Goal: Information Seeking & Learning: Find specific fact

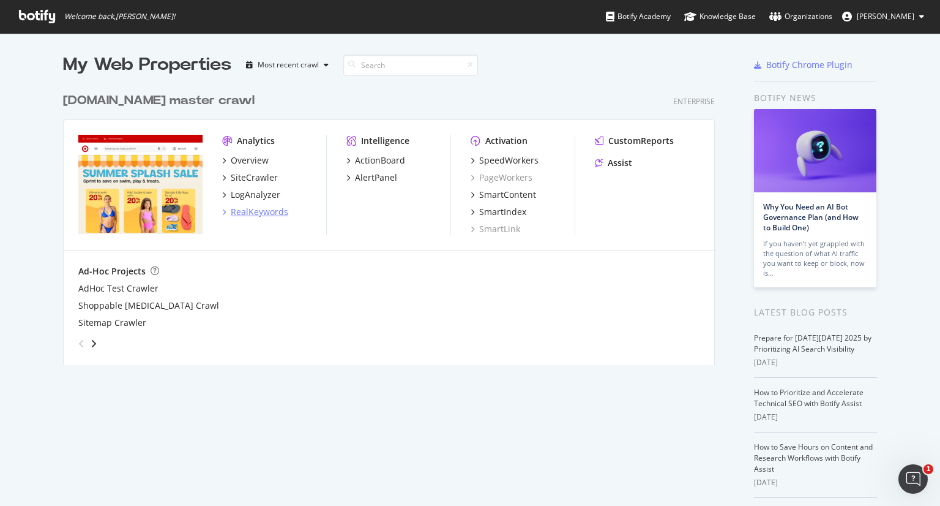
click at [262, 209] on div "RealKeywords" at bounding box center [260, 212] width 58 height 12
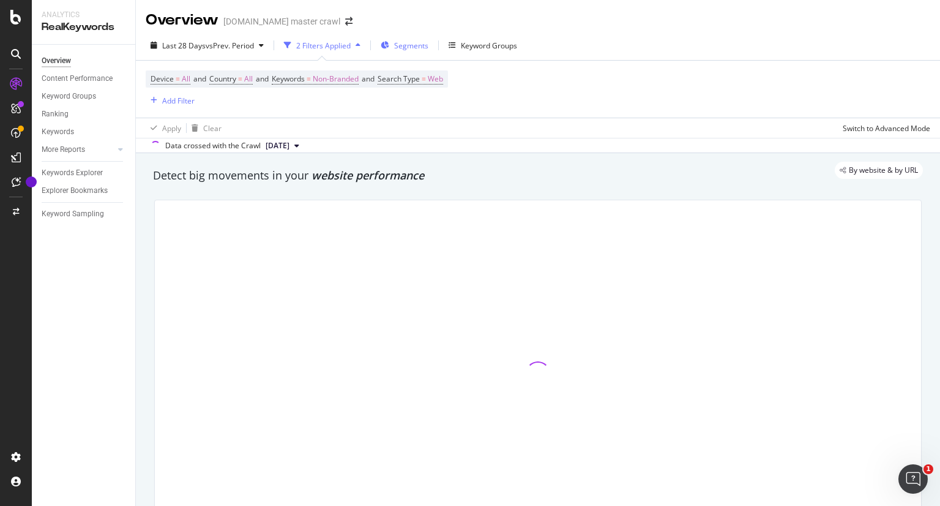
click at [415, 47] on span "Segments" at bounding box center [411, 45] width 34 height 10
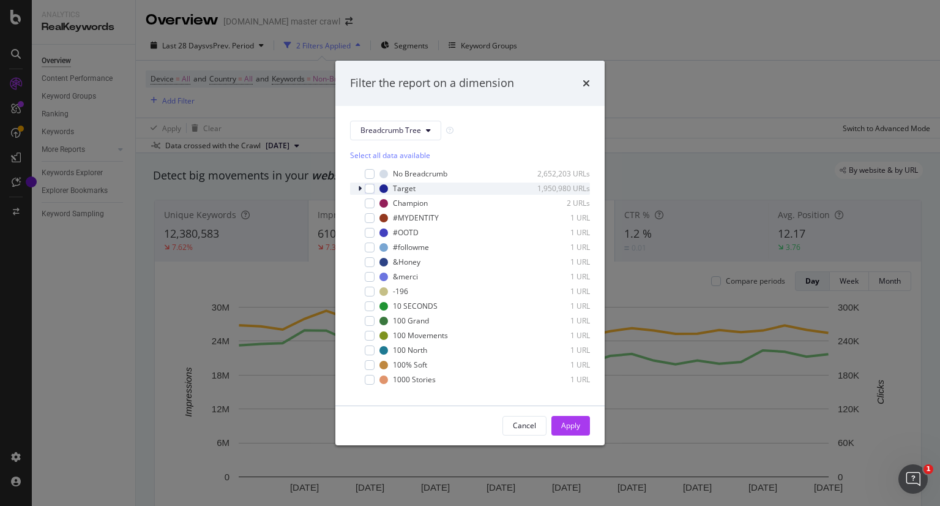
click at [360, 189] on icon "modal" at bounding box center [360, 188] width 4 height 7
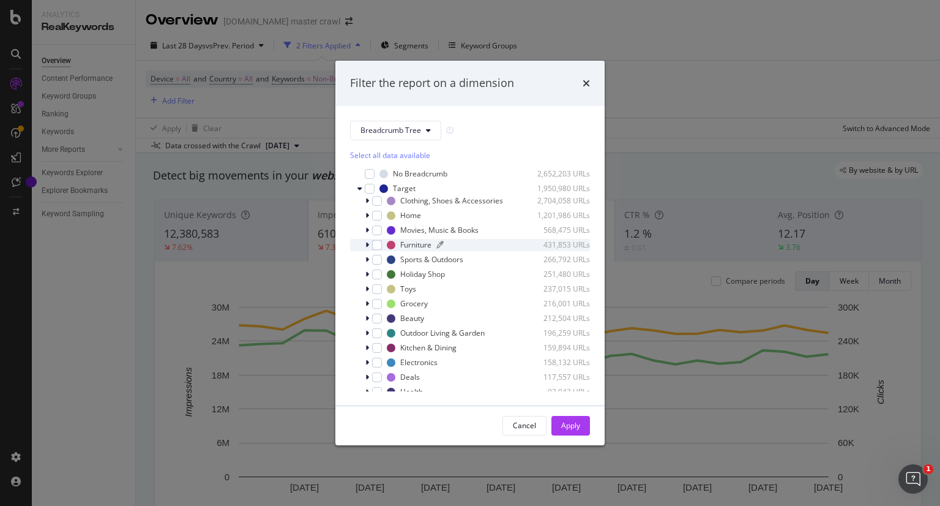
scroll to position [49, 0]
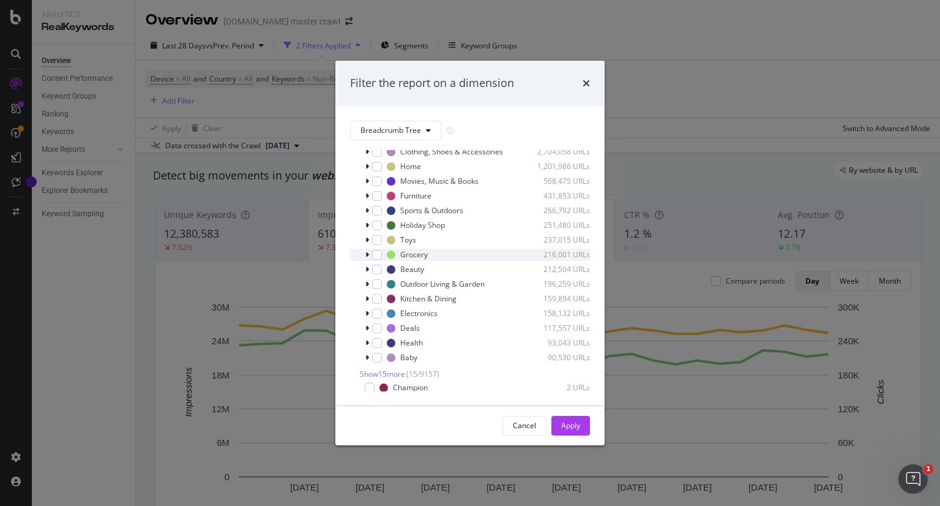
click at [365, 255] on icon "modal" at bounding box center [367, 254] width 4 height 7
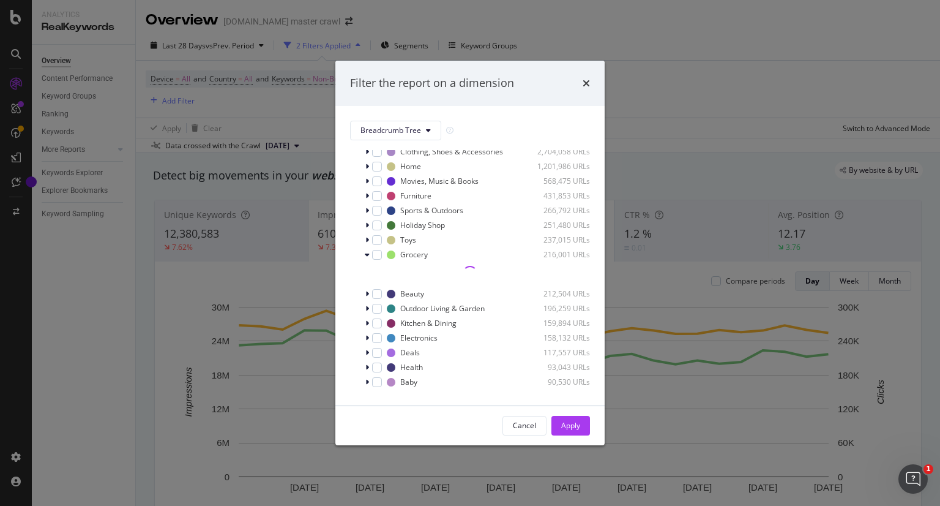
click at [442, 266] on div "modal" at bounding box center [470, 273] width 240 height 15
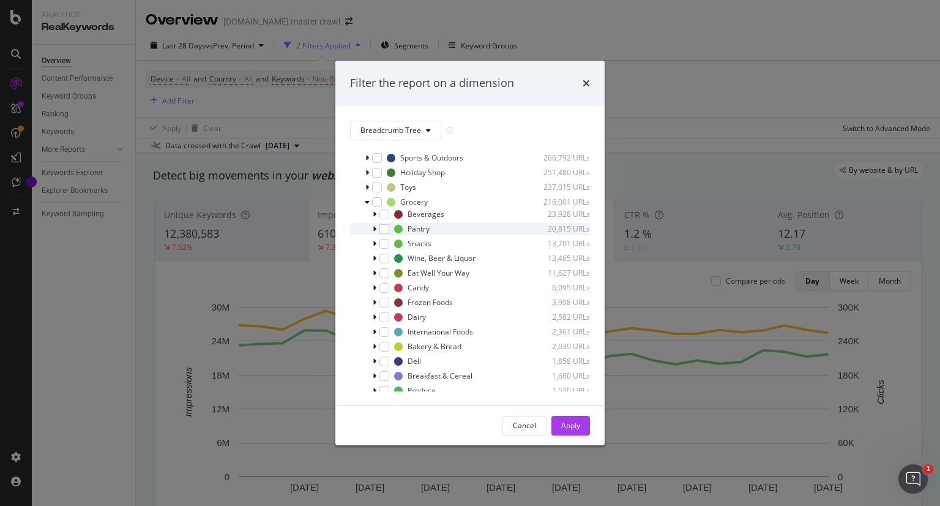
scroll to position [103, 0]
click at [379, 359] on div "modal" at bounding box center [384, 360] width 10 height 10
click at [561, 422] on div "Apply" at bounding box center [570, 425] width 19 height 10
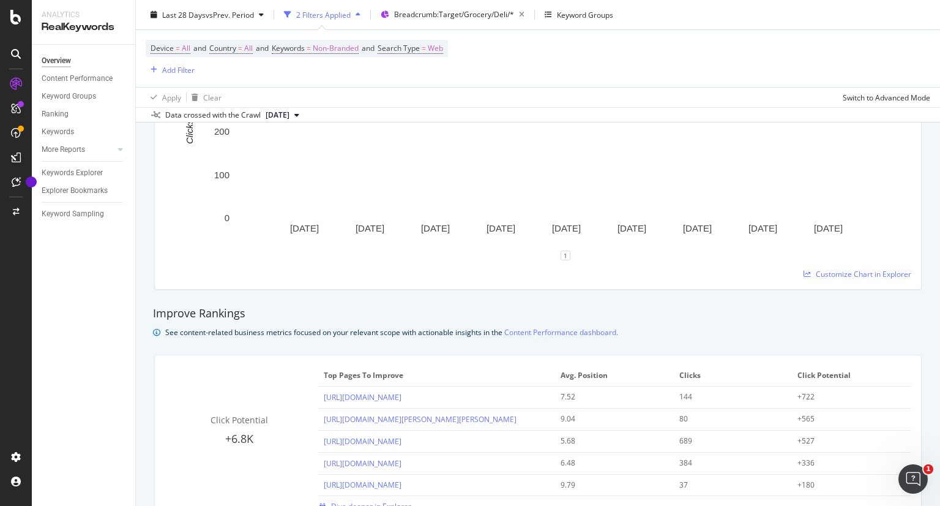
scroll to position [1045, 0]
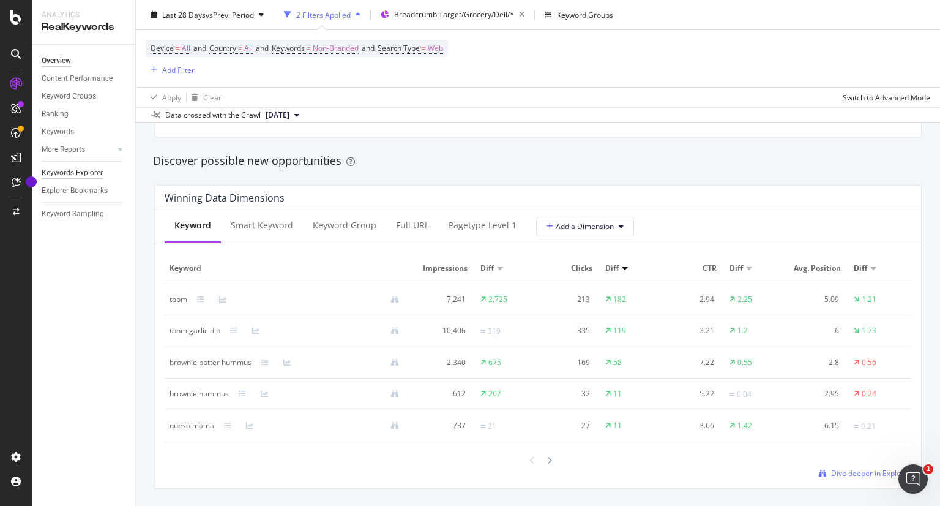
click at [63, 174] on div "Keywords Explorer" at bounding box center [72, 172] width 61 height 13
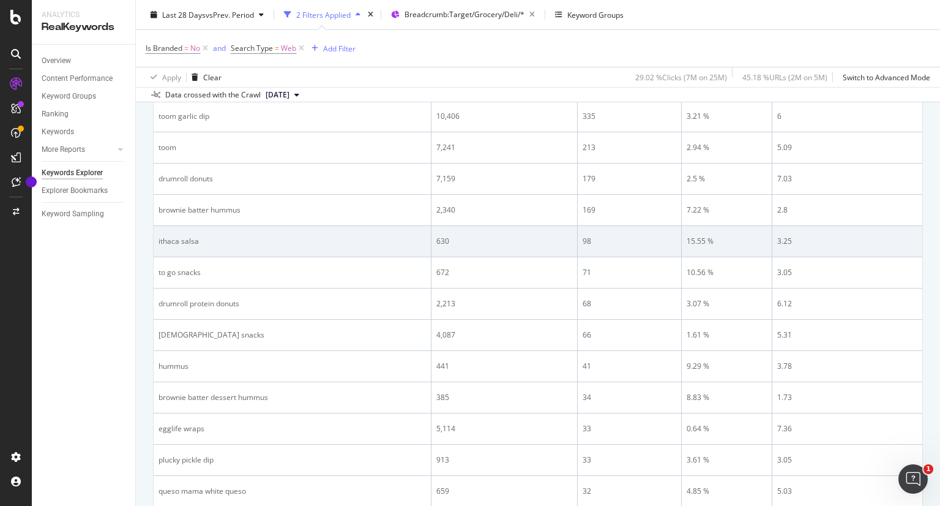
scroll to position [169, 0]
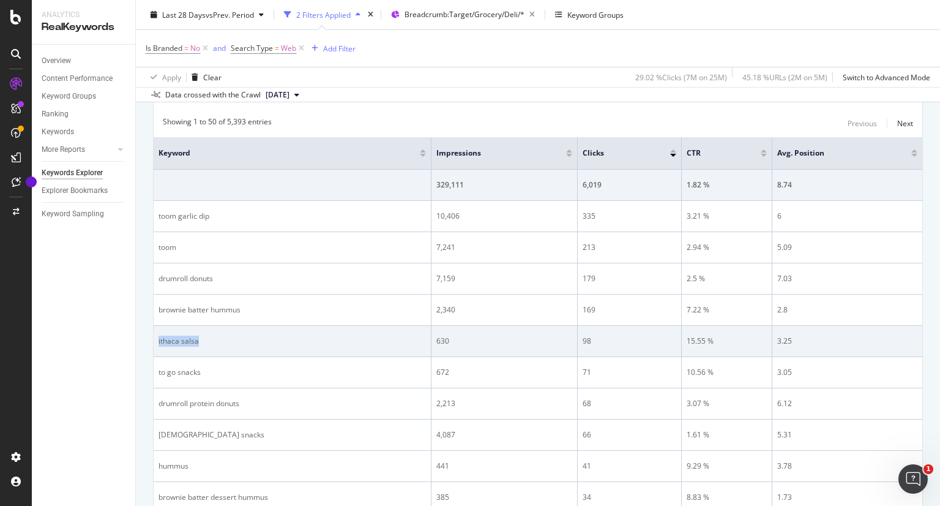
drag, startPoint x: 200, startPoint y: 338, endPoint x: 156, endPoint y: 342, distance: 44.2
click at [156, 342] on td "ithaca salsa" at bounding box center [293, 341] width 278 height 31
copy div "ithaca salsa"
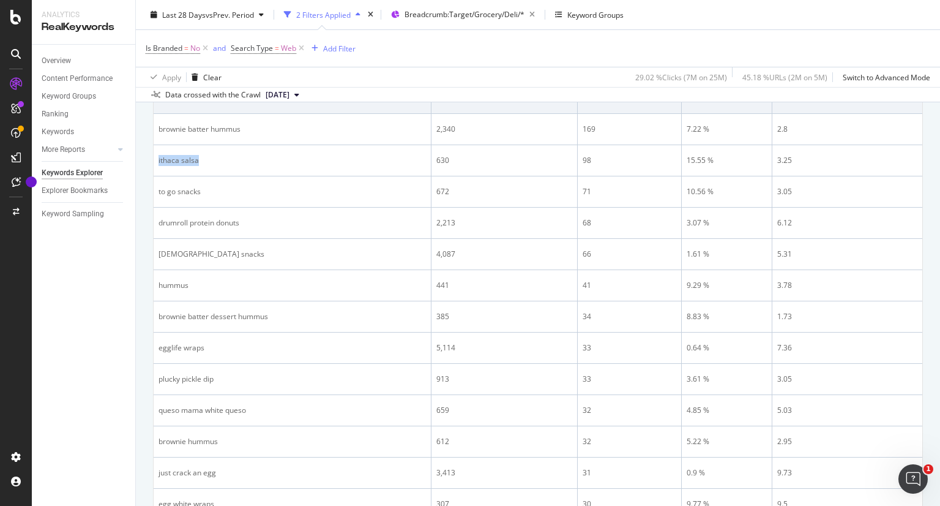
scroll to position [351, 0]
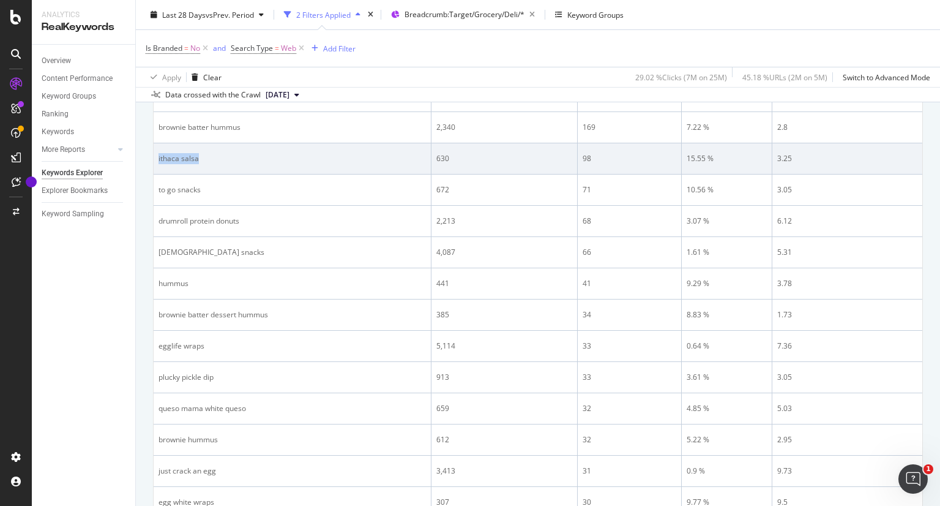
click at [404, 160] on div "ithaca salsa" at bounding box center [292, 158] width 267 height 11
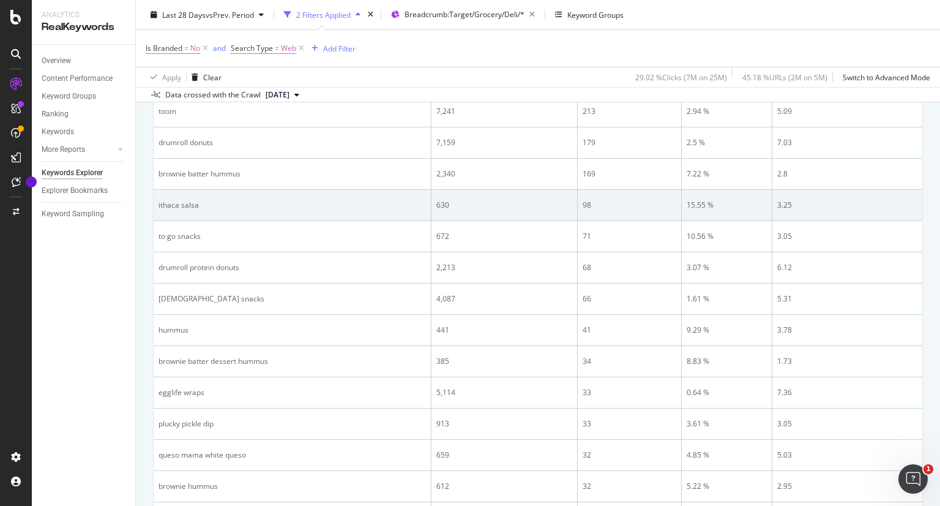
scroll to position [311, 0]
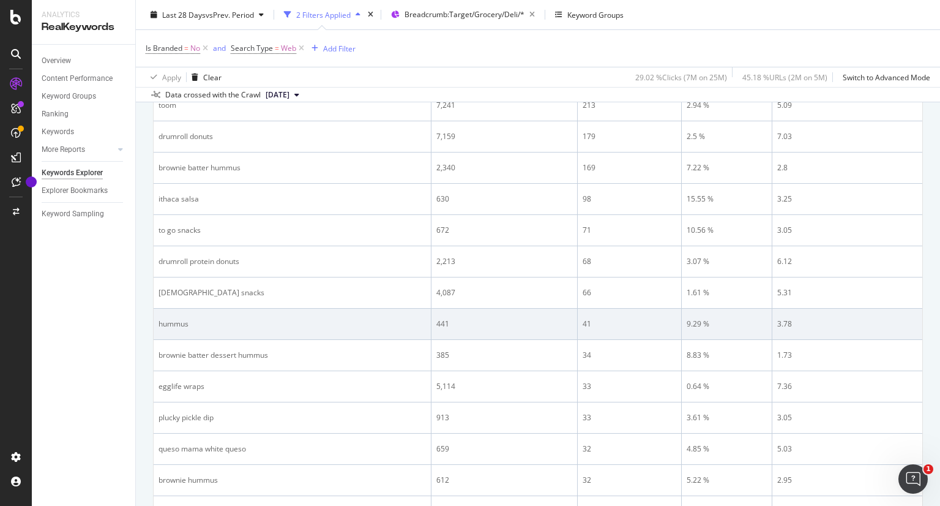
click at [176, 321] on div "hummus" at bounding box center [292, 323] width 267 height 11
copy div "hummus"
click at [269, 314] on td "hummus" at bounding box center [293, 323] width 278 height 31
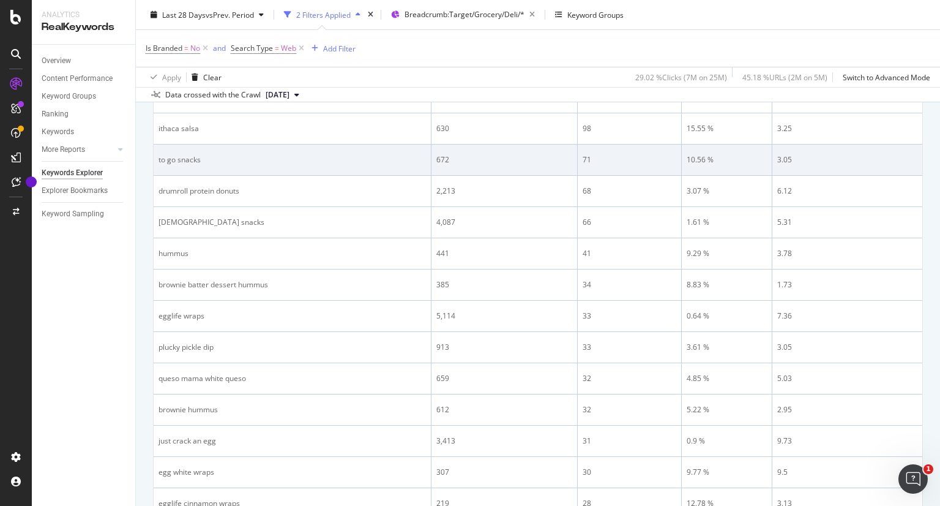
scroll to position [382, 0]
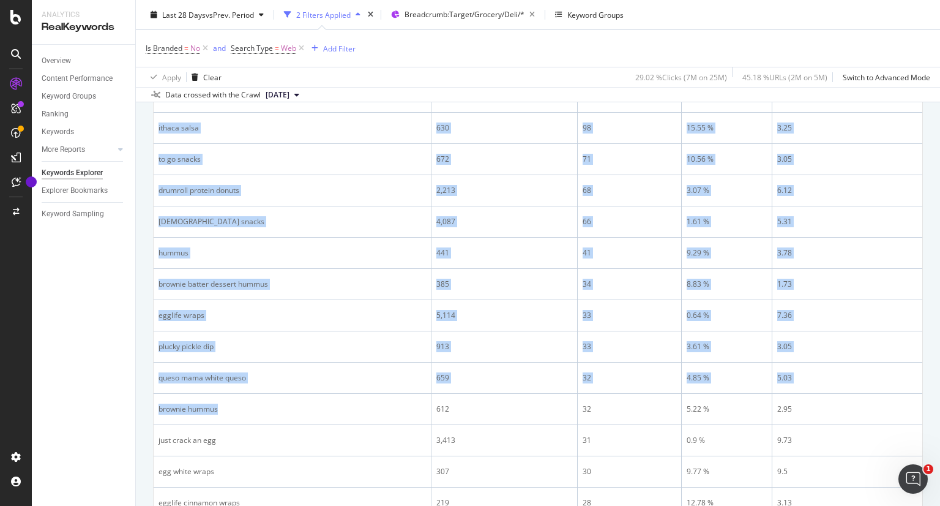
drag, startPoint x: 222, startPoint y: 409, endPoint x: 152, endPoint y: 407, distance: 69.8
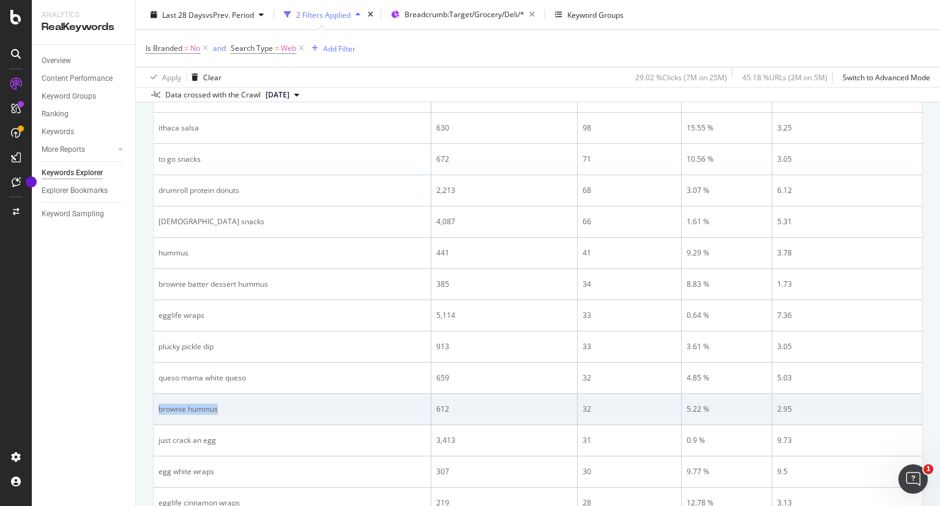
drag, startPoint x: 226, startPoint y: 405, endPoint x: 159, endPoint y: 413, distance: 67.9
click at [159, 413] on td "brownie hummus" at bounding box center [293, 409] width 278 height 31
copy div "brownie hummus"
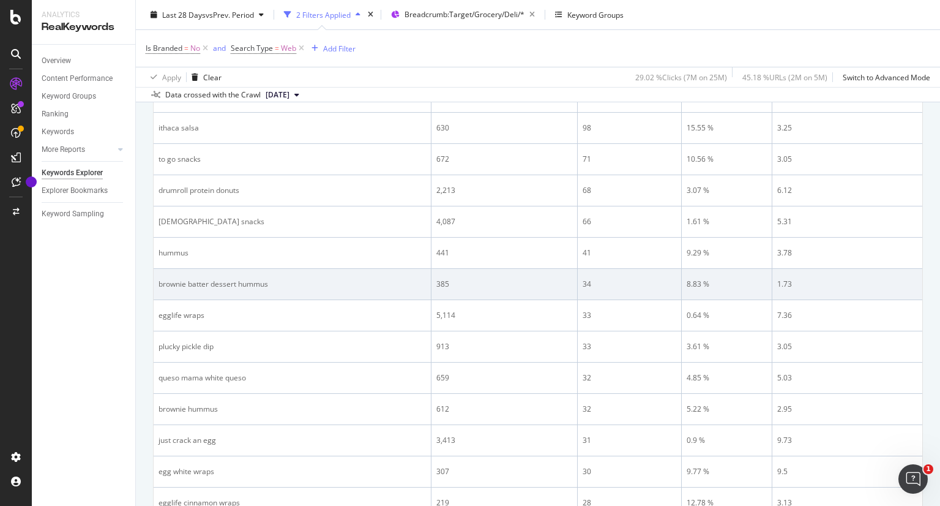
click at [304, 287] on div "brownie batter dessert hummus" at bounding box center [292, 283] width 267 height 11
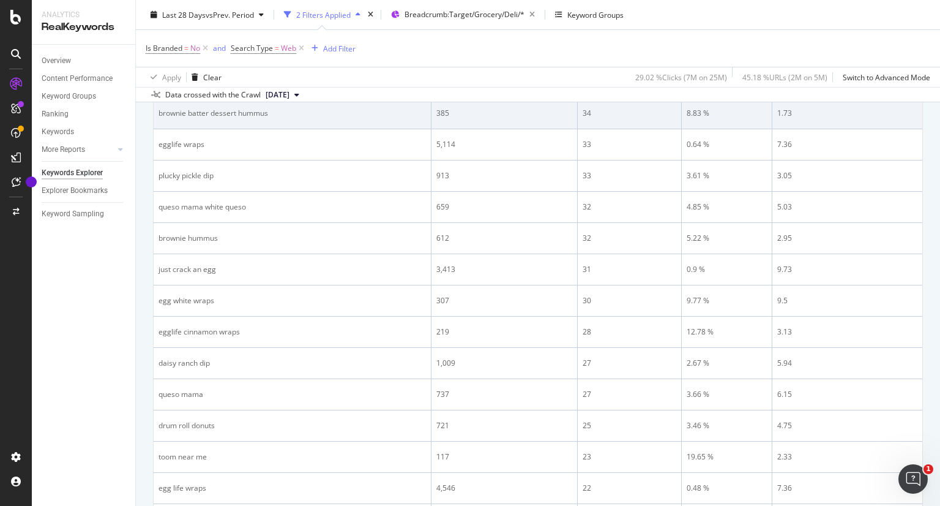
scroll to position [599, 0]
